Goal: Task Accomplishment & Management: Manage account settings

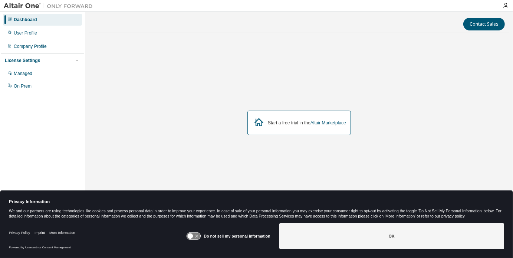
click at [192, 235] on icon at bounding box center [190, 236] width 6 height 6
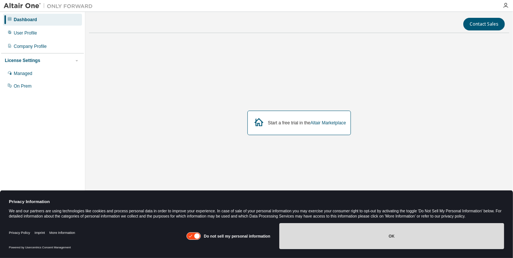
click at [389, 224] on button "OK" at bounding box center [391, 236] width 225 height 26
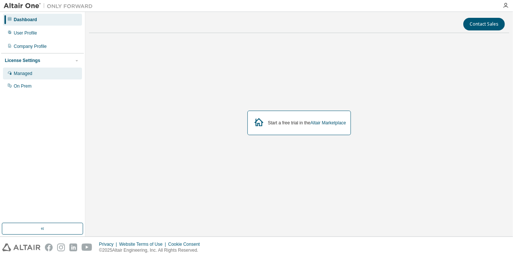
click at [27, 73] on div "Managed" at bounding box center [23, 73] width 19 height 6
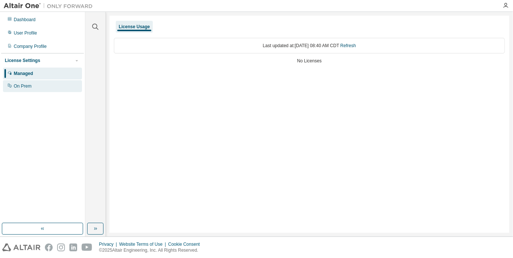
click at [31, 86] on div "On Prem" at bounding box center [23, 86] width 18 height 6
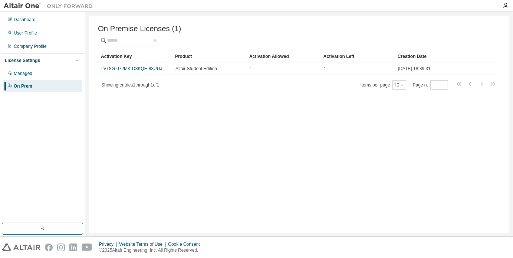
drag, startPoint x: 139, startPoint y: 70, endPoint x: 104, endPoint y: 115, distance: 56.8
click at [104, 115] on div "On Premise Licenses (1) Clear Load Save Save As Field Operator Value Select fil…" at bounding box center [299, 124] width 420 height 217
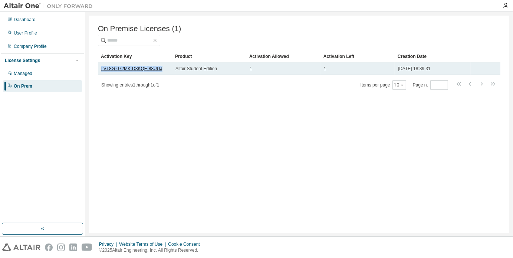
drag, startPoint x: 162, startPoint y: 69, endPoint x: 102, endPoint y: 69, distance: 60.1
click at [102, 69] on div "LVT8G-072MK-D3KQE-88UUJ" at bounding box center [134, 69] width 67 height 6
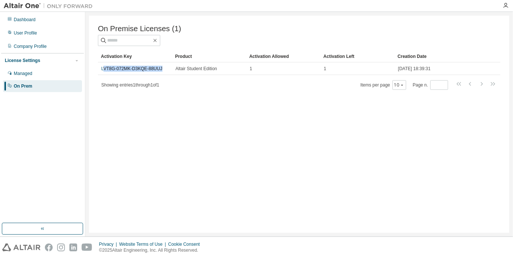
copy link "VT8G-072MK-D3KQE-88UUJ"
